Goal: Navigation & Orientation: Find specific page/section

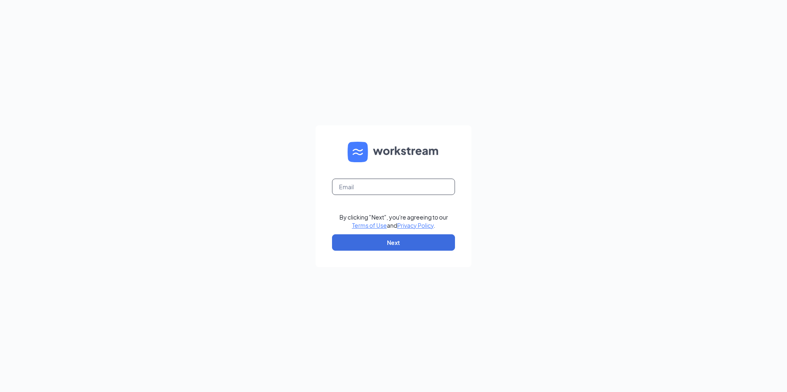
click at [369, 192] on input "text" at bounding box center [393, 187] width 123 height 16
type input "debwyatt@icloud.com"
click at [390, 249] on button "Next" at bounding box center [393, 242] width 123 height 16
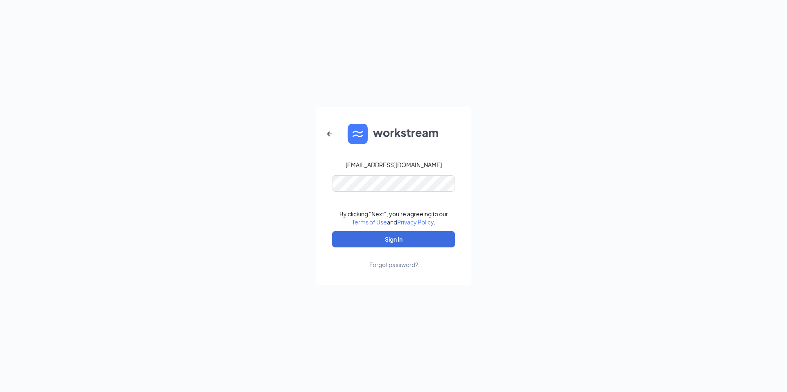
click at [565, 248] on div "debwyatt@icloud.com By clicking "Next", you're agreeing to our Terms of Use and…" at bounding box center [393, 196] width 787 height 392
click at [422, 238] on button "Sign In" at bounding box center [393, 239] width 123 height 16
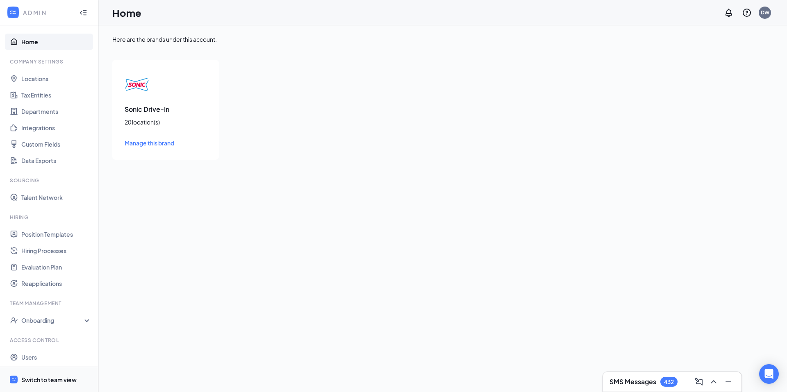
click at [35, 377] on div "Switch to team view" at bounding box center [48, 380] width 55 height 8
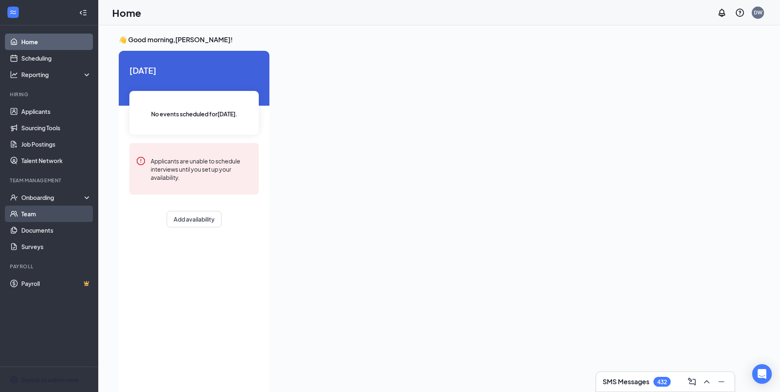
click at [33, 213] on link "Team" at bounding box center [56, 214] width 70 height 16
